Goal: Task Accomplishment & Management: Manage account settings

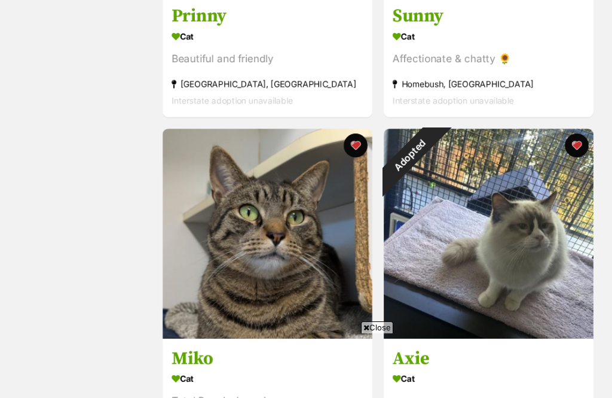
scroll to position [542, 0]
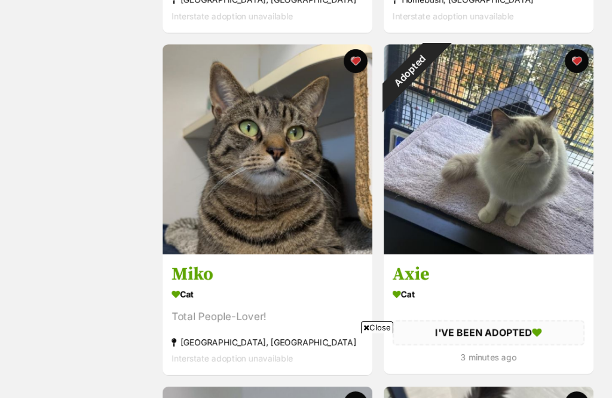
click at [436, 97] on div "Adopted" at bounding box center [410, 70] width 53 height 53
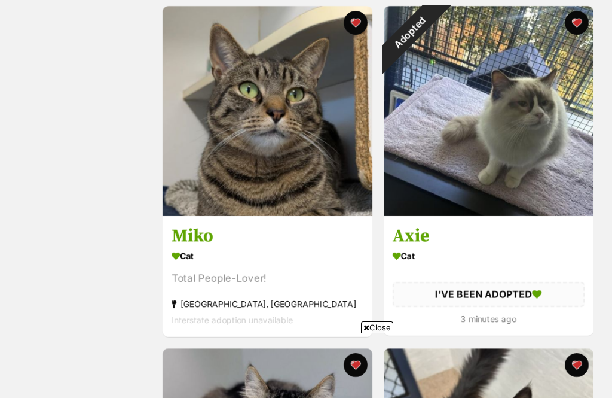
click at [583, 27] on button "favourite" at bounding box center [576, 23] width 24 height 24
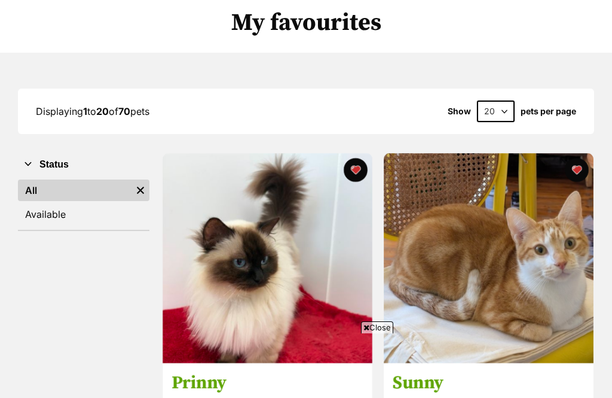
scroll to position [0, 0]
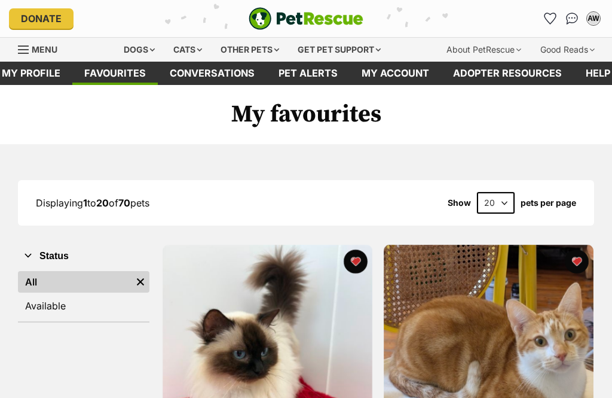
click at [105, 75] on link "Favourites" at bounding box center [114, 73] width 85 height 23
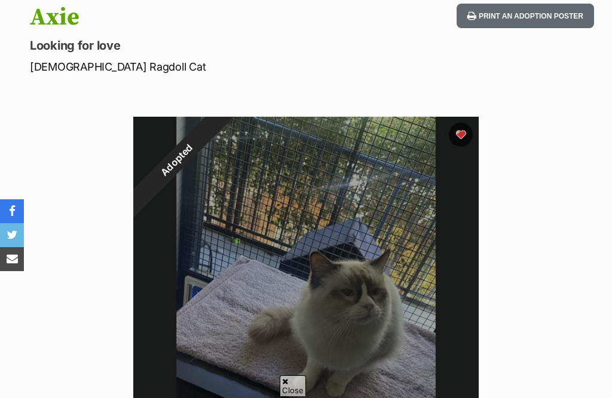
scroll to position [132, 0]
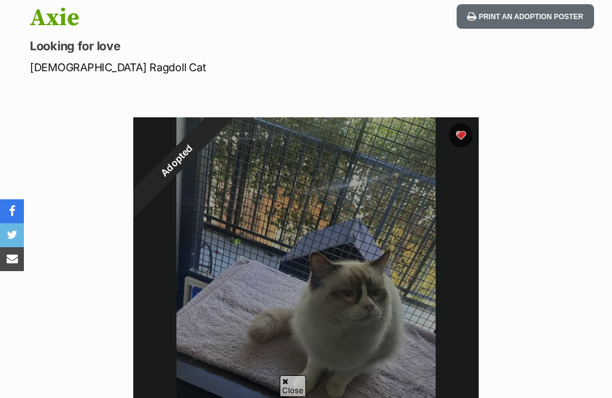
click at [464, 138] on button "favourite" at bounding box center [461, 135] width 24 height 24
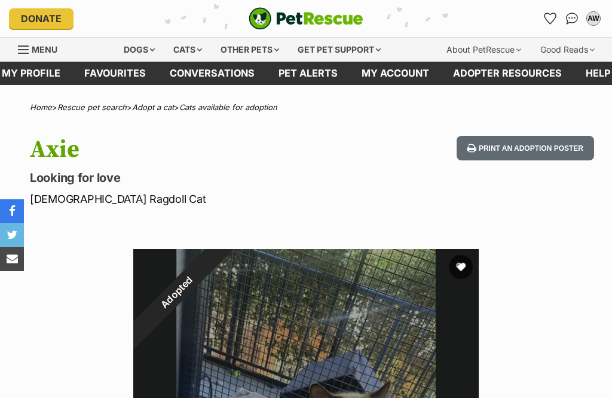
scroll to position [0, 0]
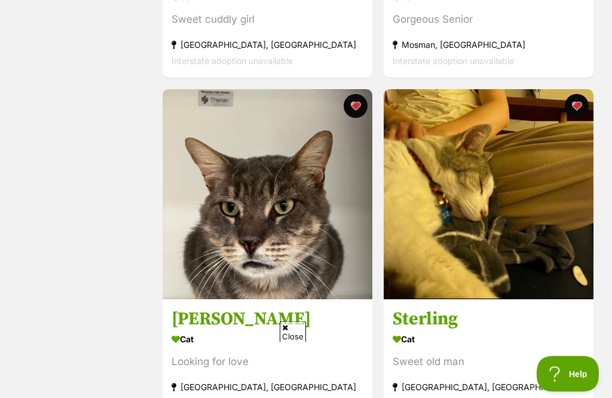
scroll to position [3232, 0]
